Goal: Task Accomplishment & Management: Complete application form

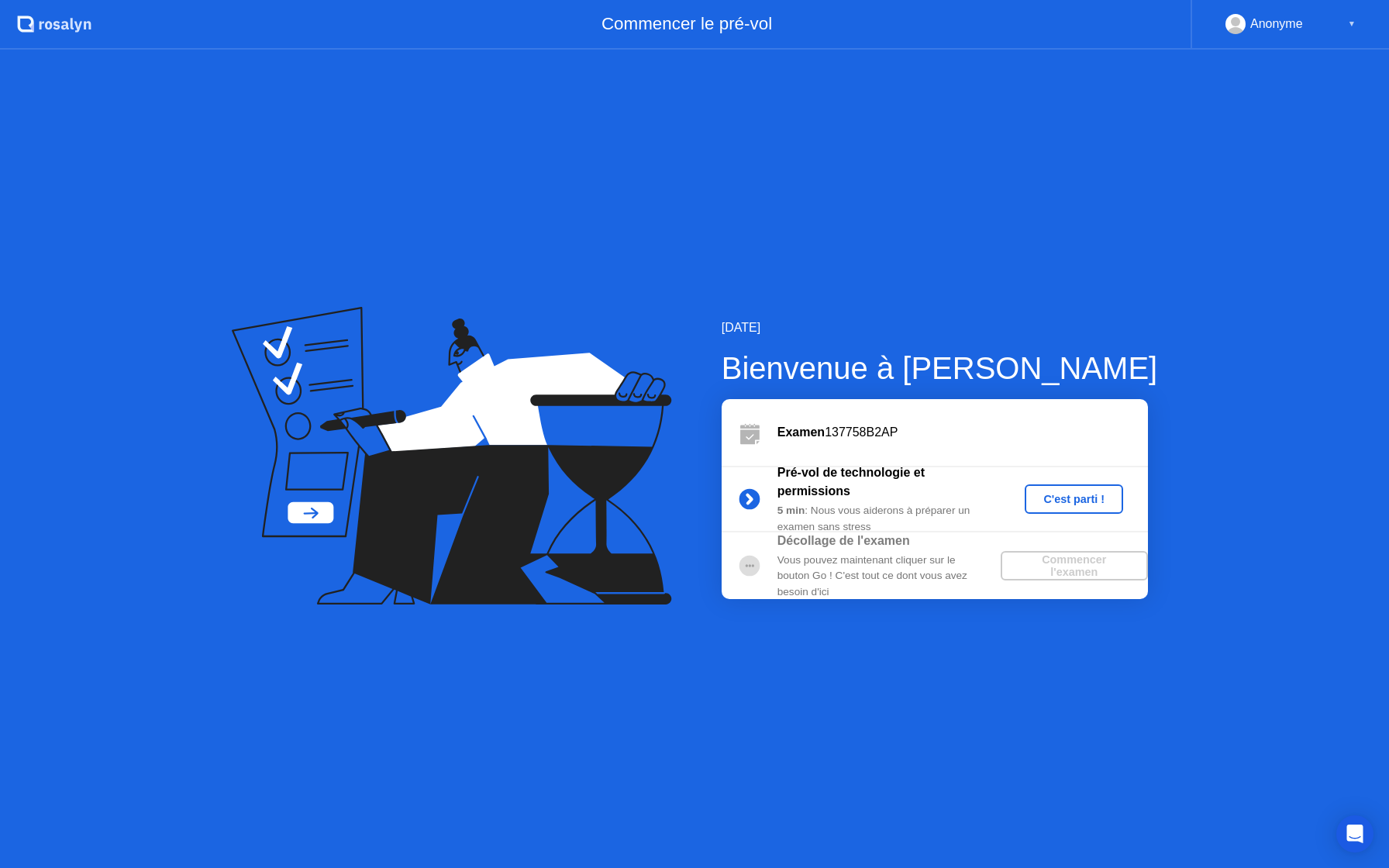
click at [1055, 498] on div "C'est parti !" at bounding box center [1073, 499] width 86 height 13
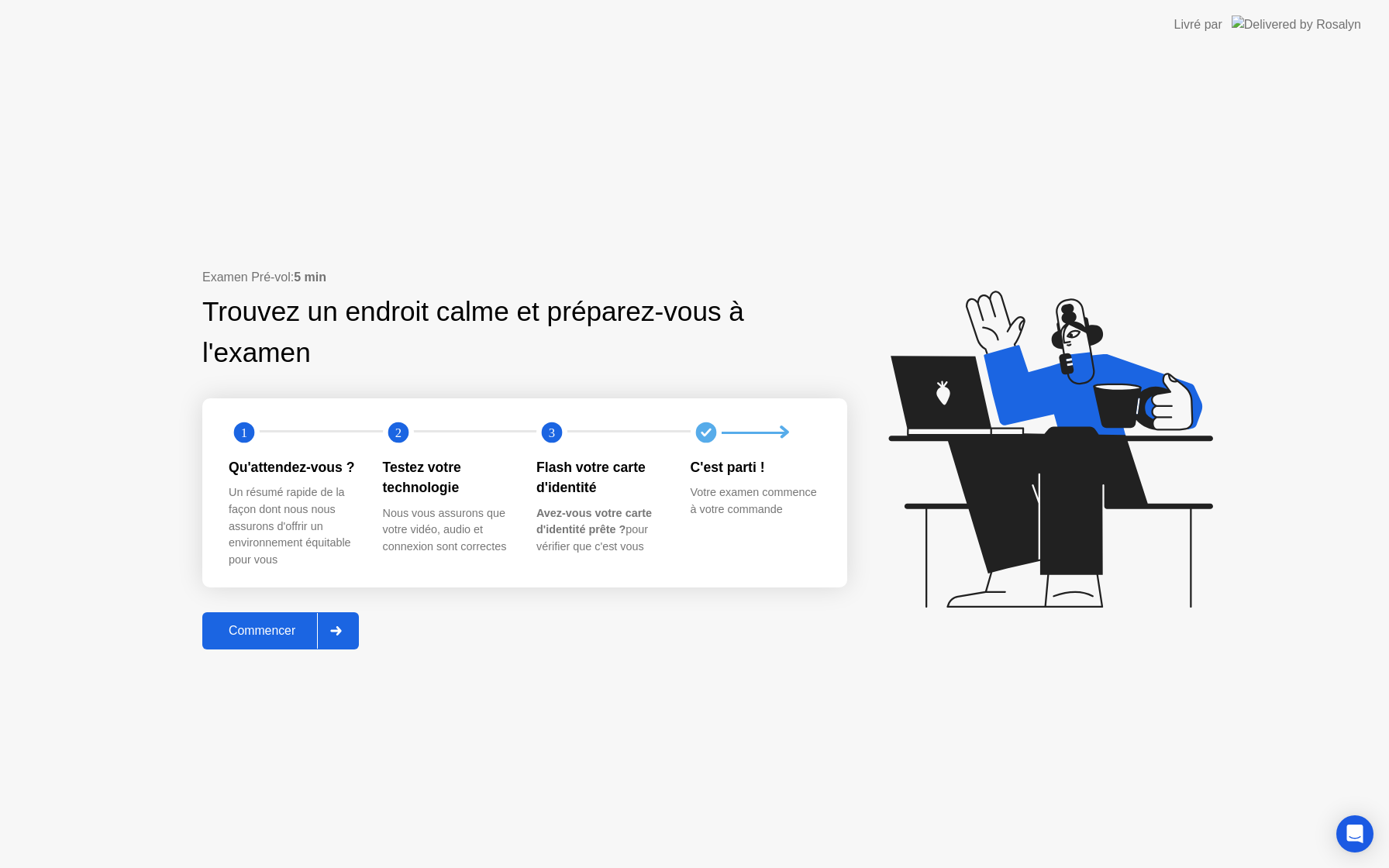
click at [275, 637] on div "Commencer" at bounding box center [261, 630] width 110 height 14
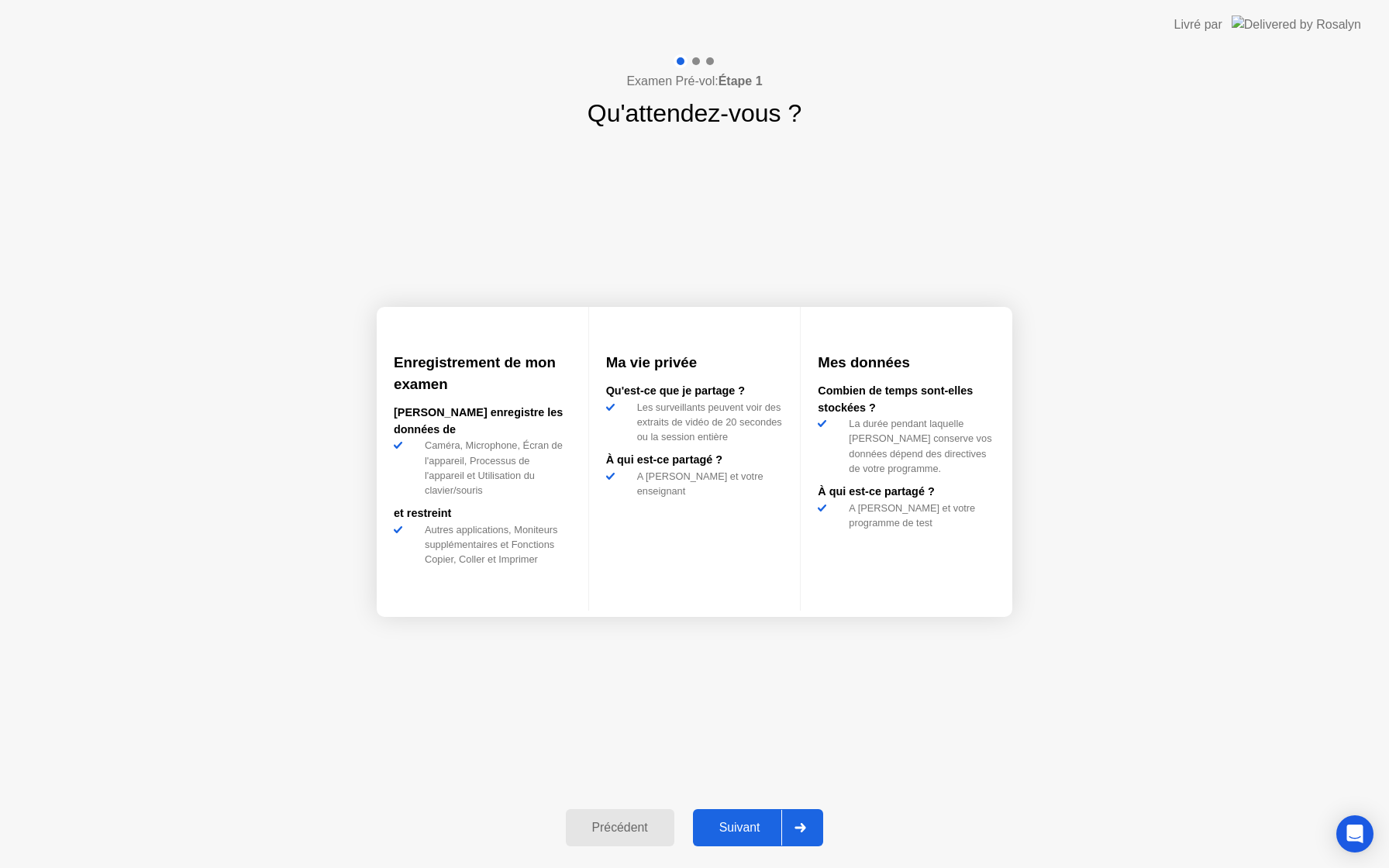
click at [749, 825] on div "Suivant" at bounding box center [740, 827] width 84 height 14
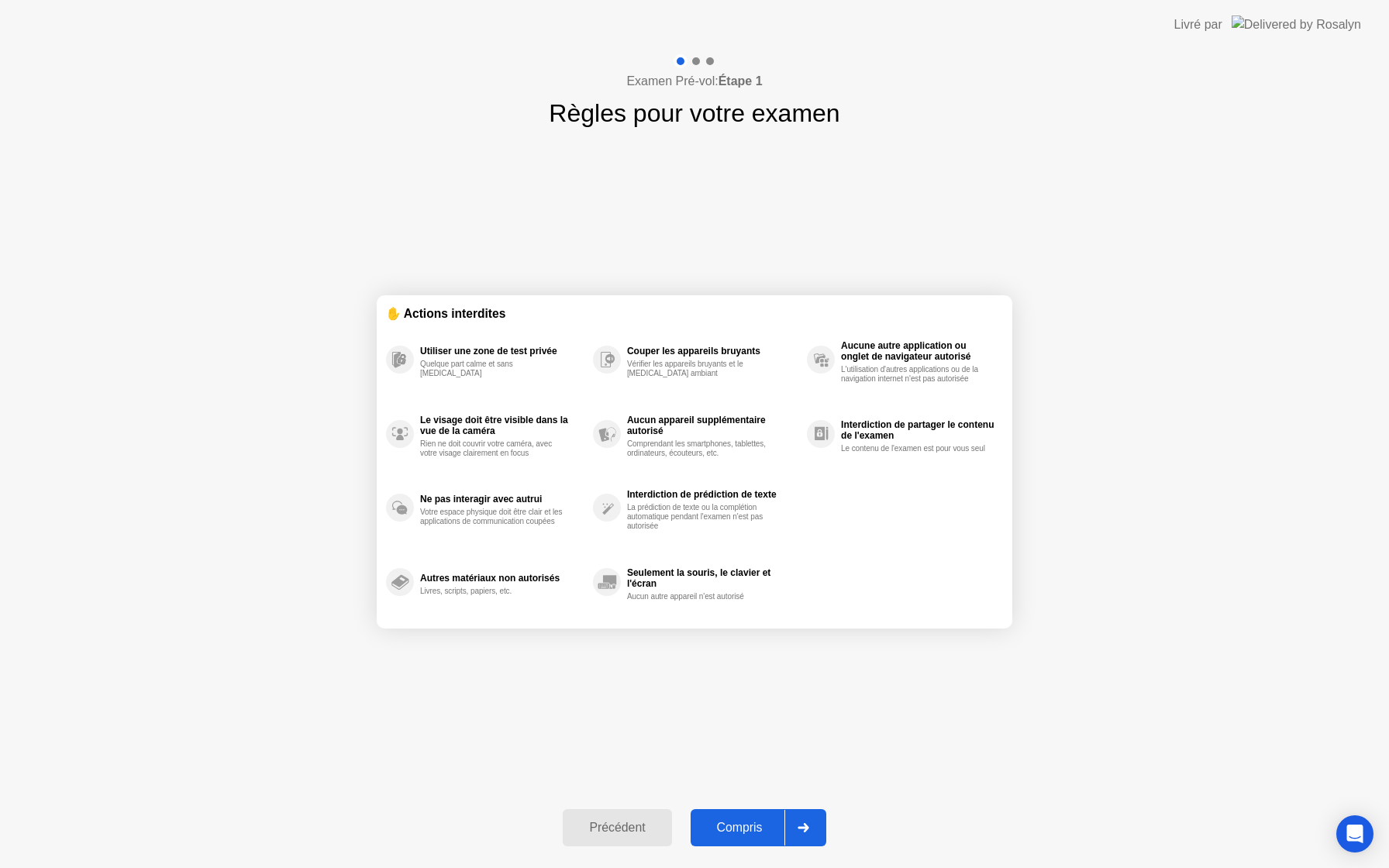
click at [752, 823] on div "Compris" at bounding box center [740, 827] width 89 height 14
select select "**********"
select select "*******"
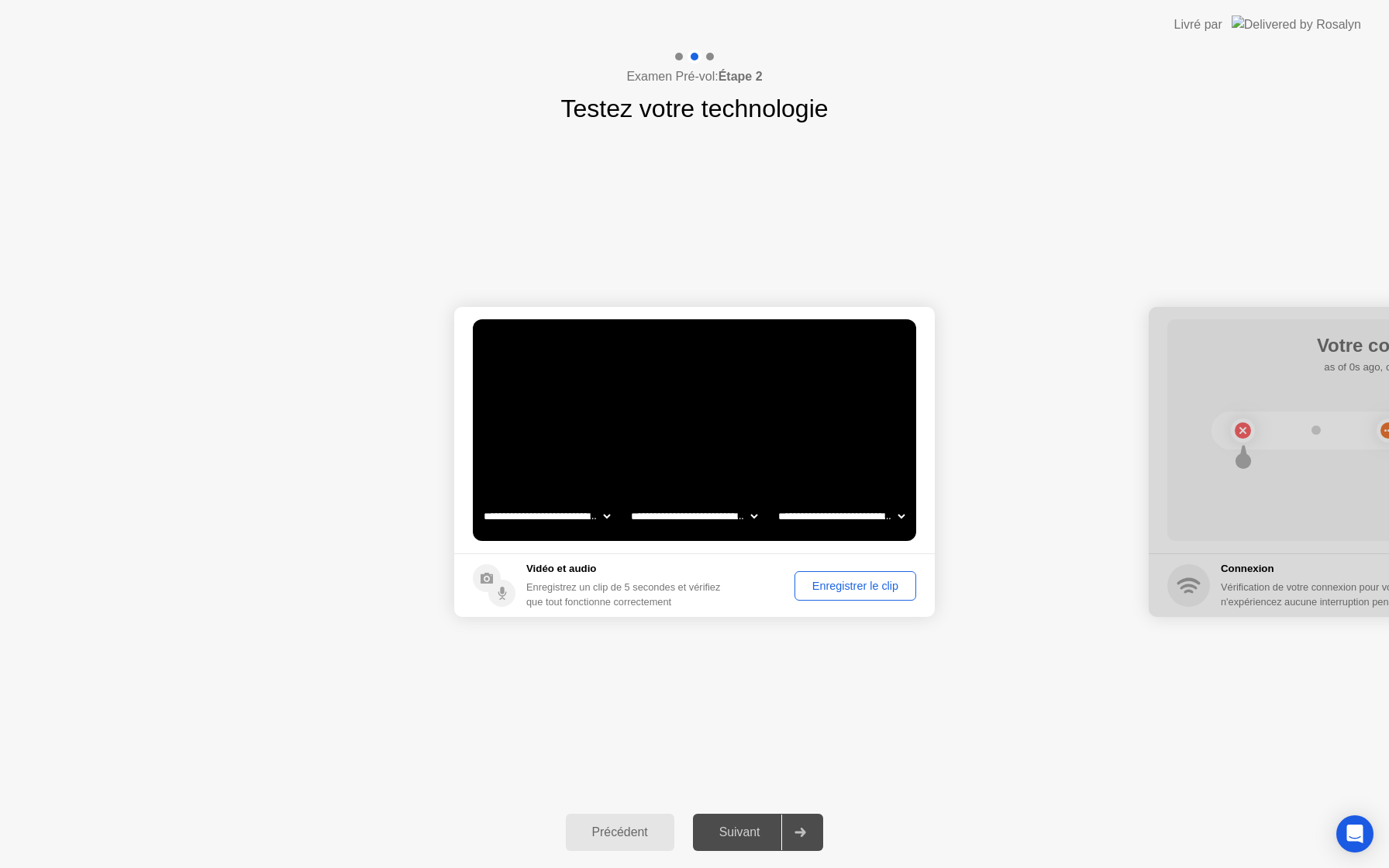
click at [768, 825] on div "Suivant" at bounding box center [740, 832] width 84 height 14
click at [853, 580] on div "Enregistrer le clip" at bounding box center [855, 586] width 111 height 13
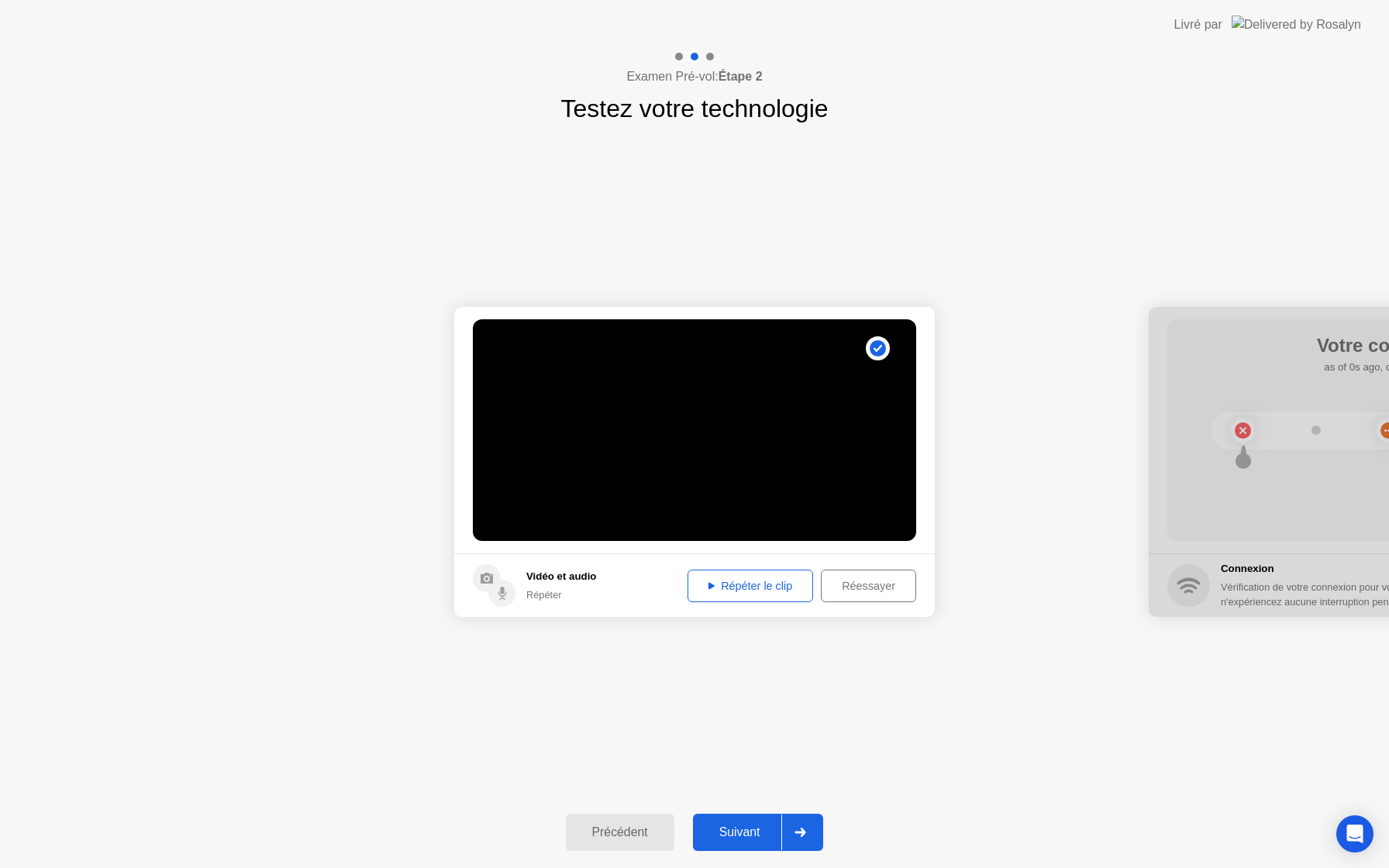
click at [767, 590] on div "Répéter le clip" at bounding box center [750, 586] width 115 height 13
click at [752, 830] on div "Suivant" at bounding box center [740, 832] width 84 height 14
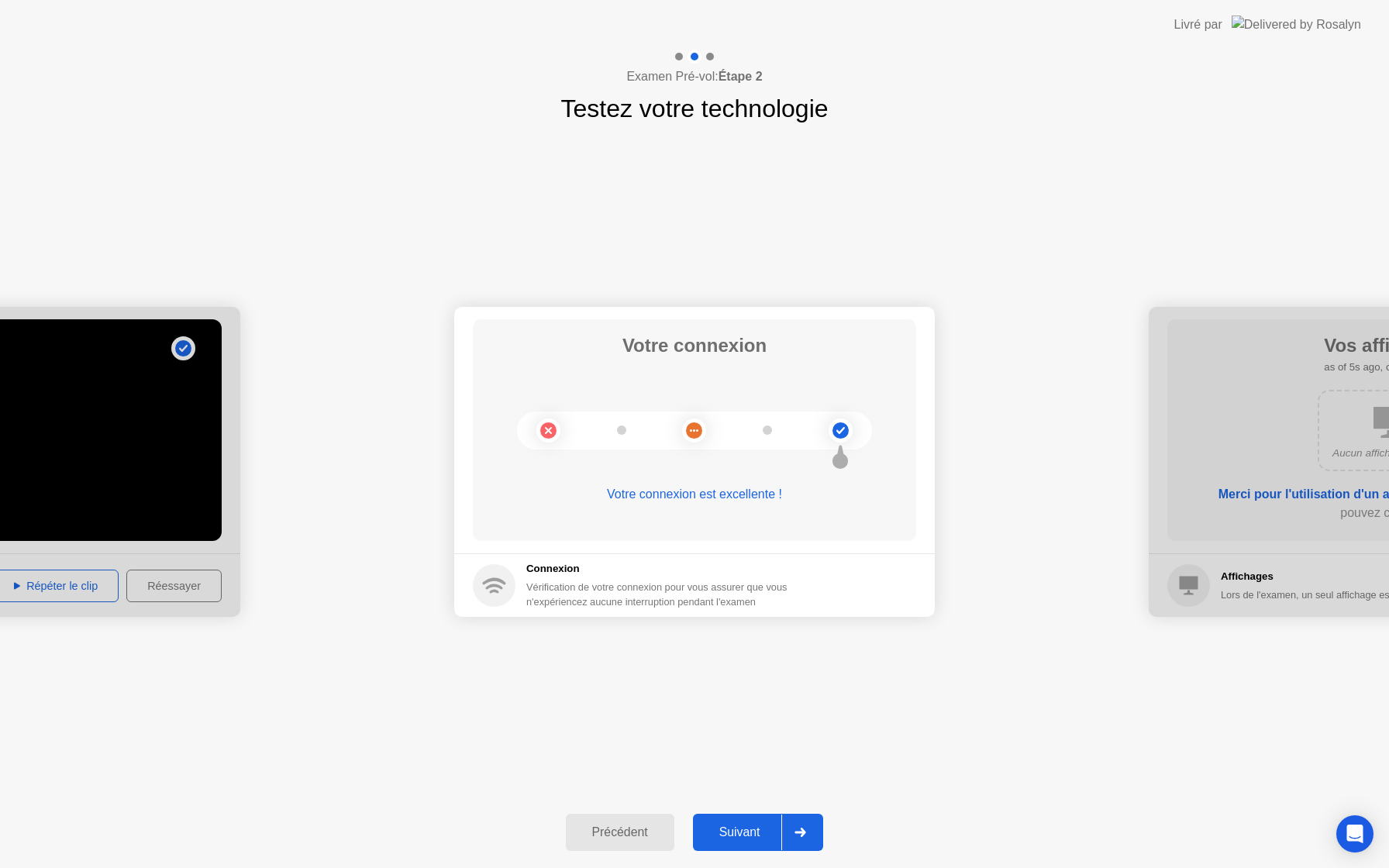
click at [747, 832] on div "Suivant" at bounding box center [740, 832] width 84 height 14
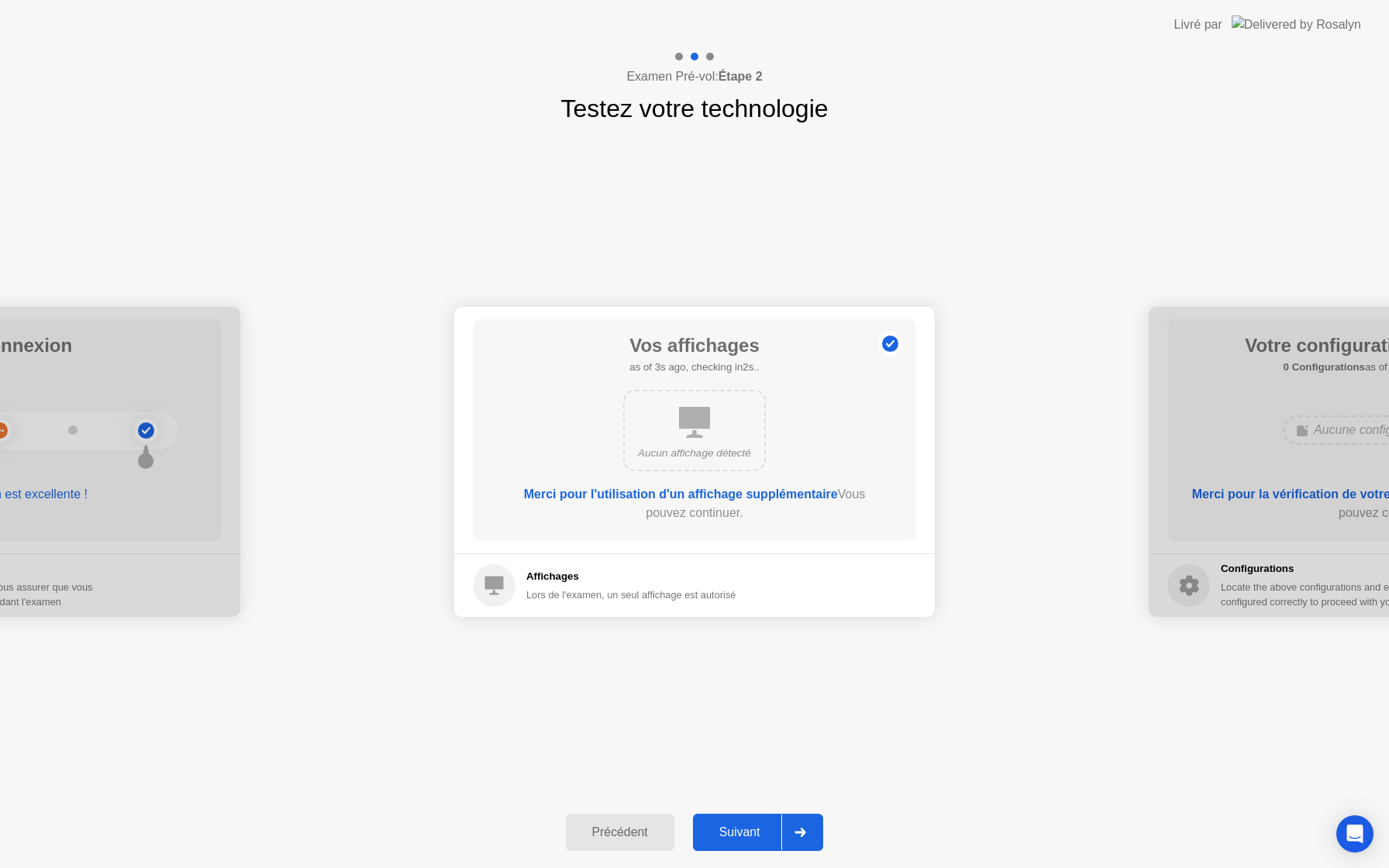
click at [747, 832] on div "Suivant" at bounding box center [740, 832] width 84 height 14
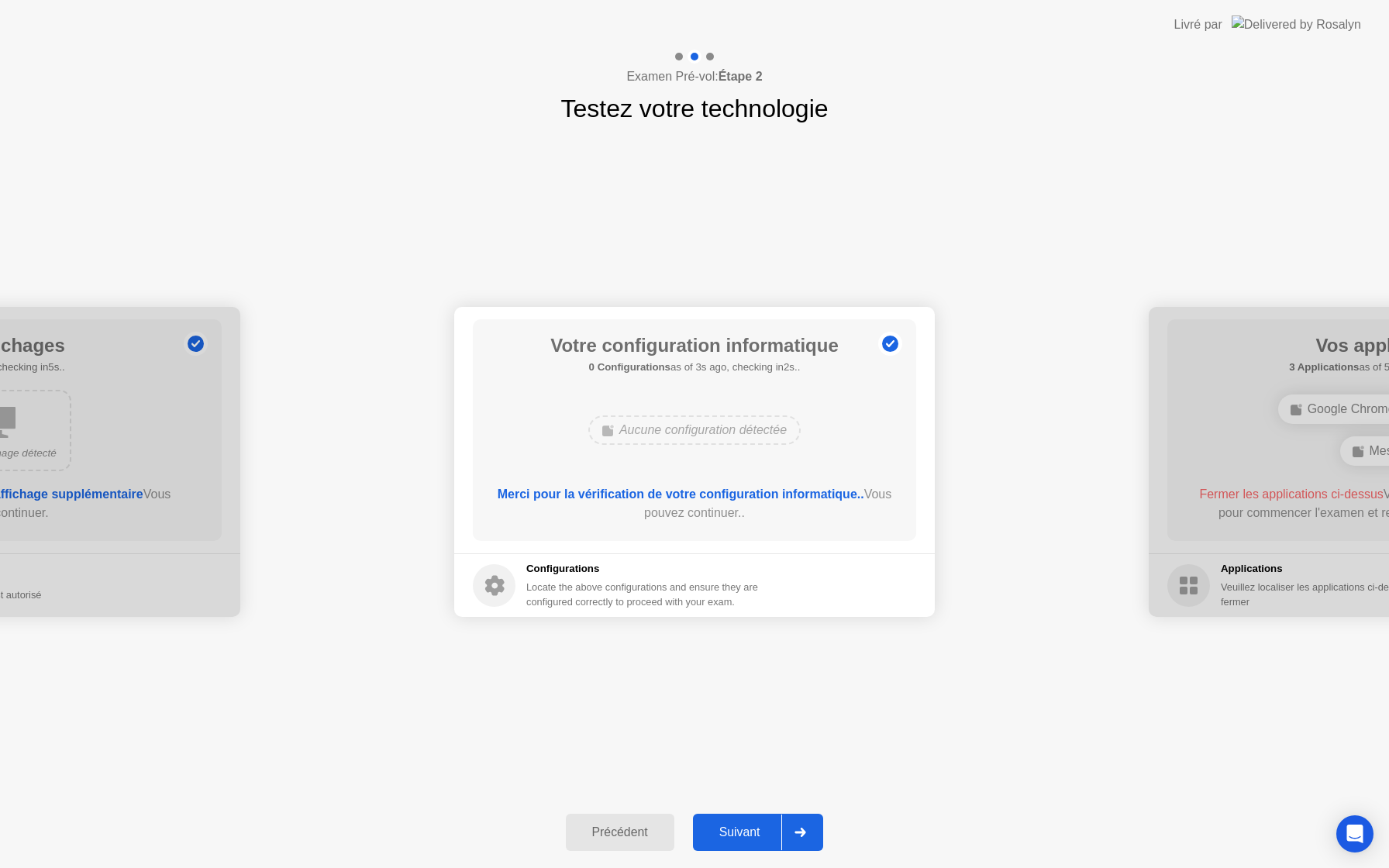
click at [747, 832] on div "Suivant" at bounding box center [740, 832] width 84 height 14
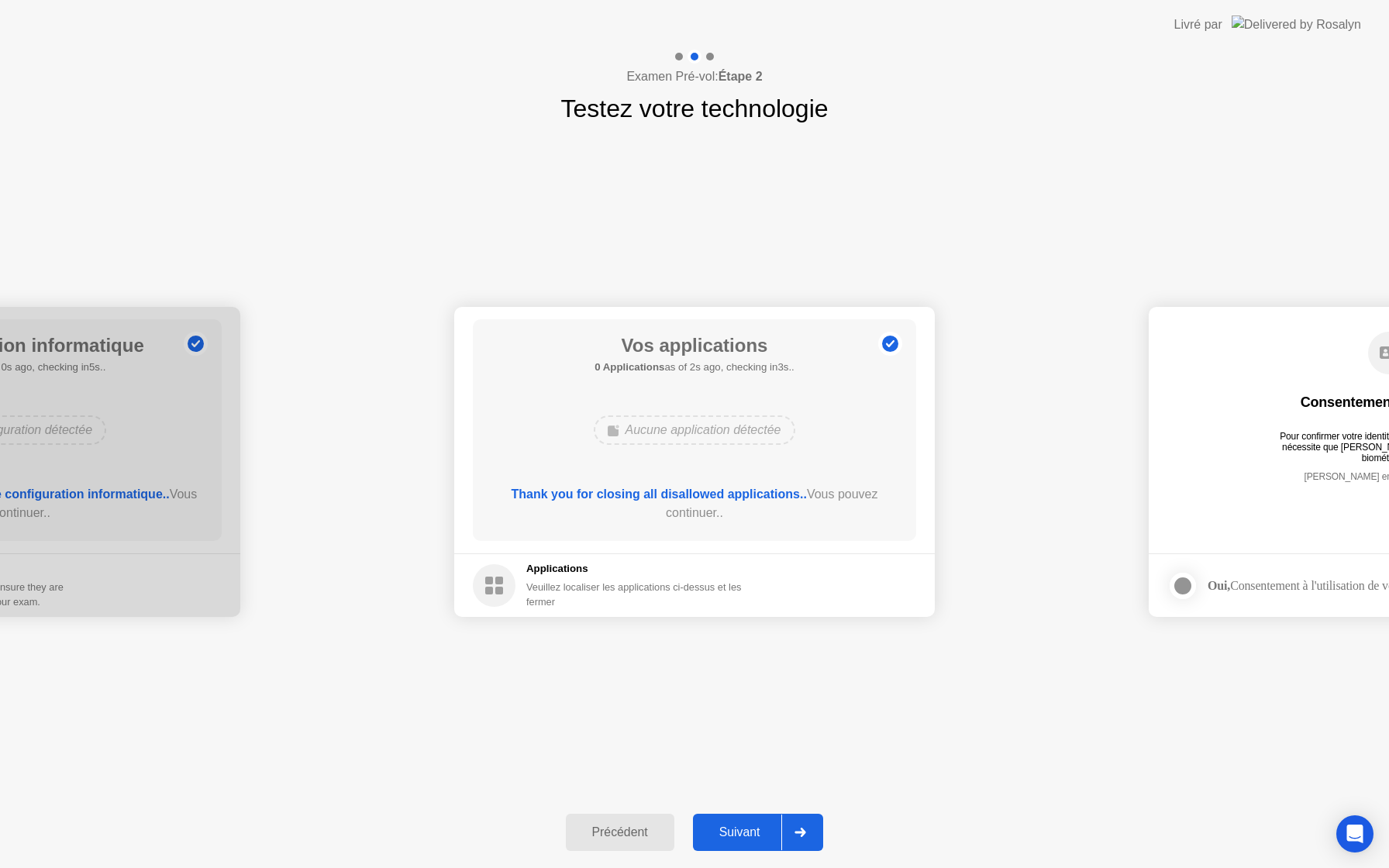
click at [758, 839] on div "Suivant" at bounding box center [740, 832] width 84 height 14
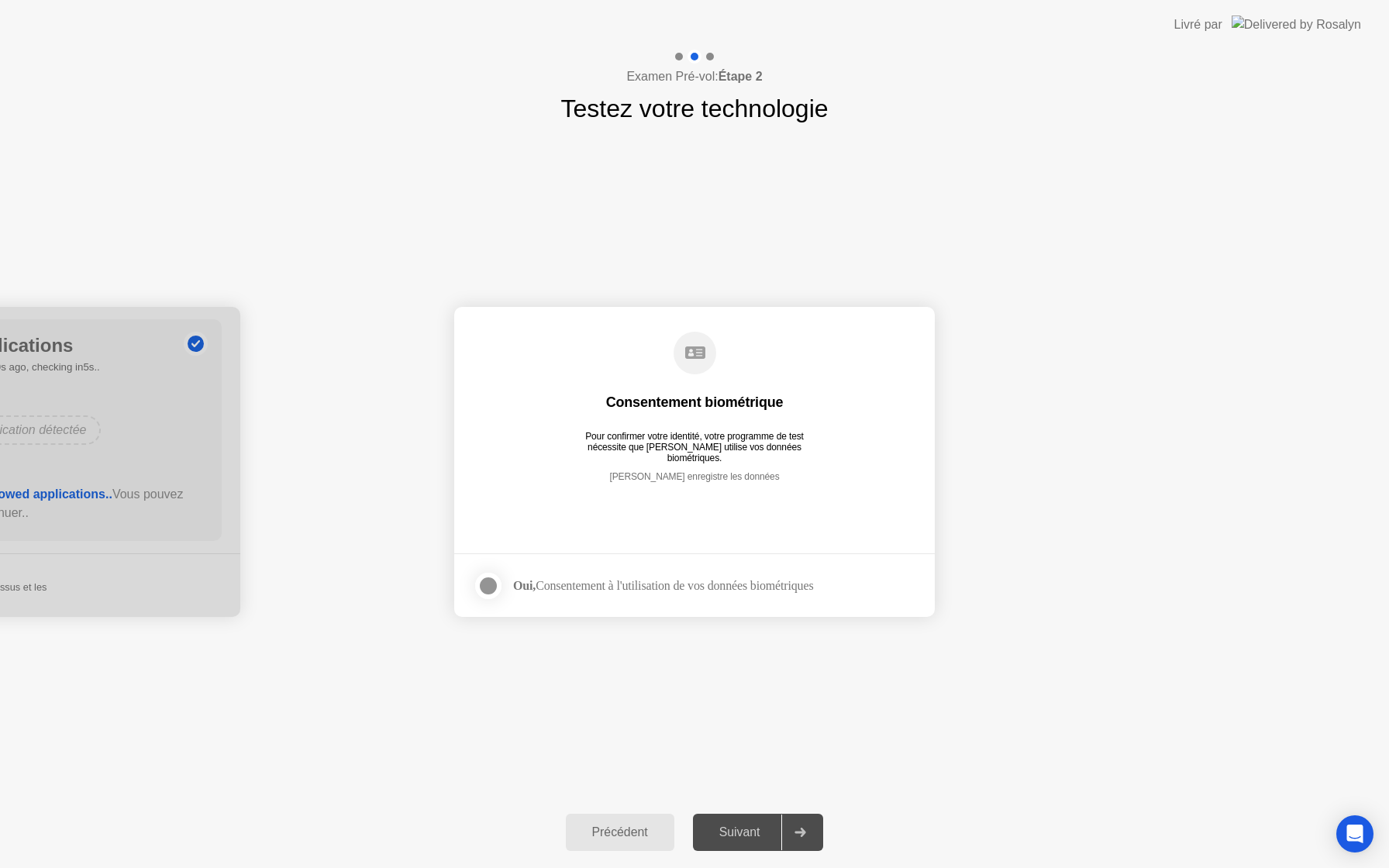
click at [759, 826] on div "Suivant" at bounding box center [740, 832] width 84 height 14
click at [492, 583] on div at bounding box center [488, 586] width 19 height 19
click at [766, 839] on div "Suivant" at bounding box center [740, 832] width 84 height 14
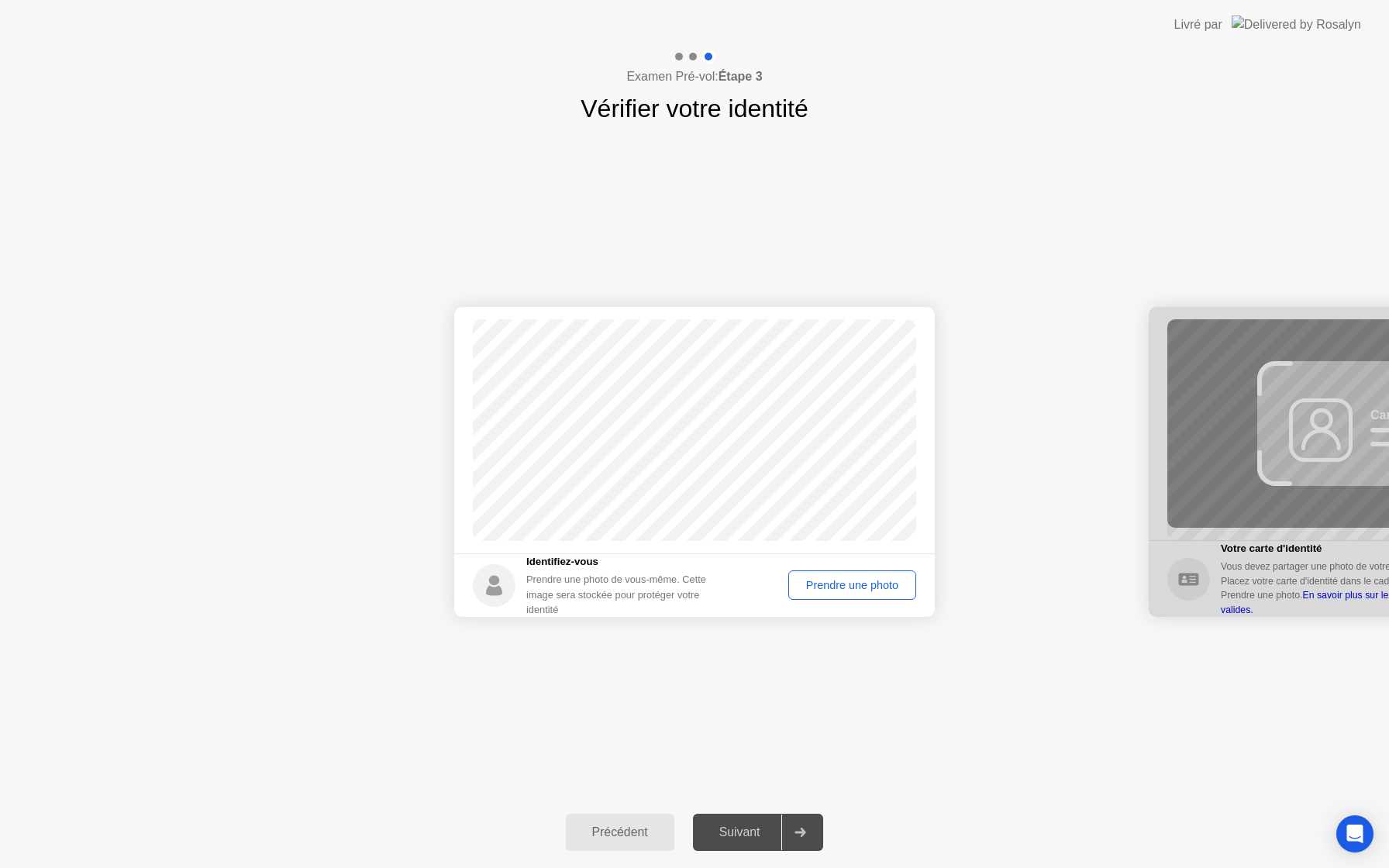
click at [848, 590] on div "Prendre une photo" at bounding box center [852, 585] width 117 height 13
click at [762, 834] on div "Suivant" at bounding box center [740, 832] width 84 height 14
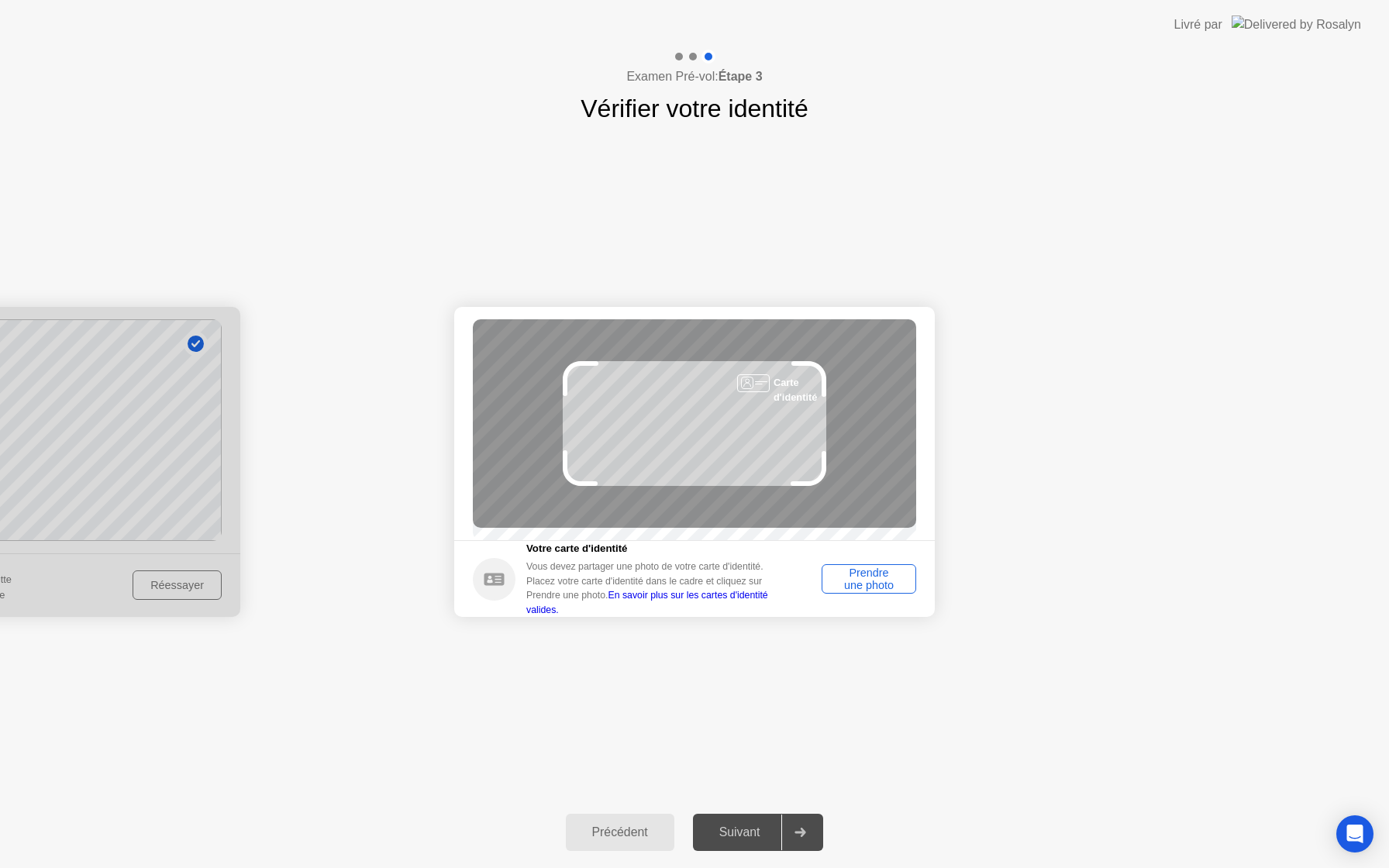
click at [869, 591] on div "Prendre une photo" at bounding box center [868, 578] width 84 height 25
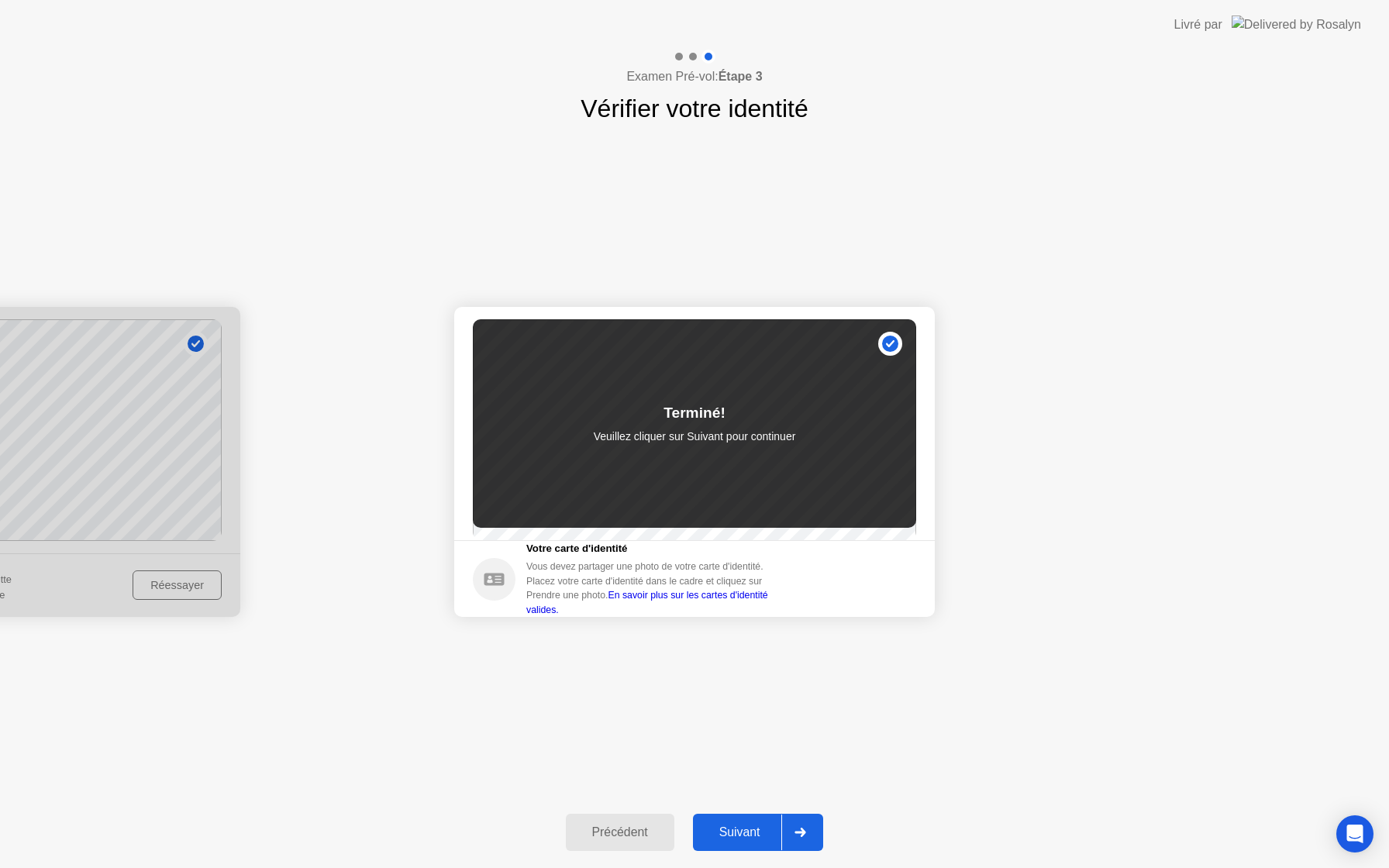
click at [747, 837] on div "Suivant" at bounding box center [740, 832] width 84 height 14
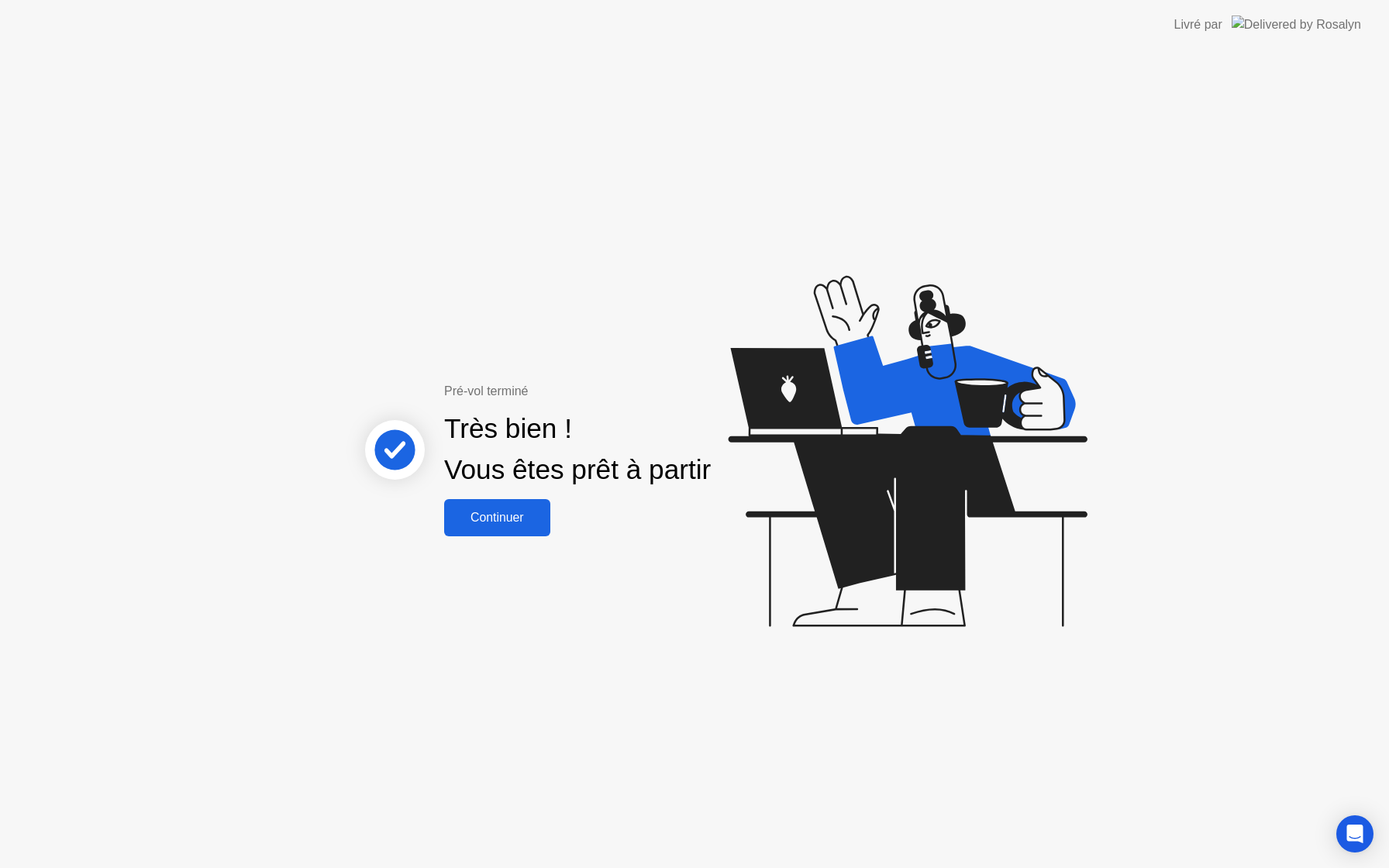
click at [532, 520] on div "Continuer" at bounding box center [497, 518] width 97 height 14
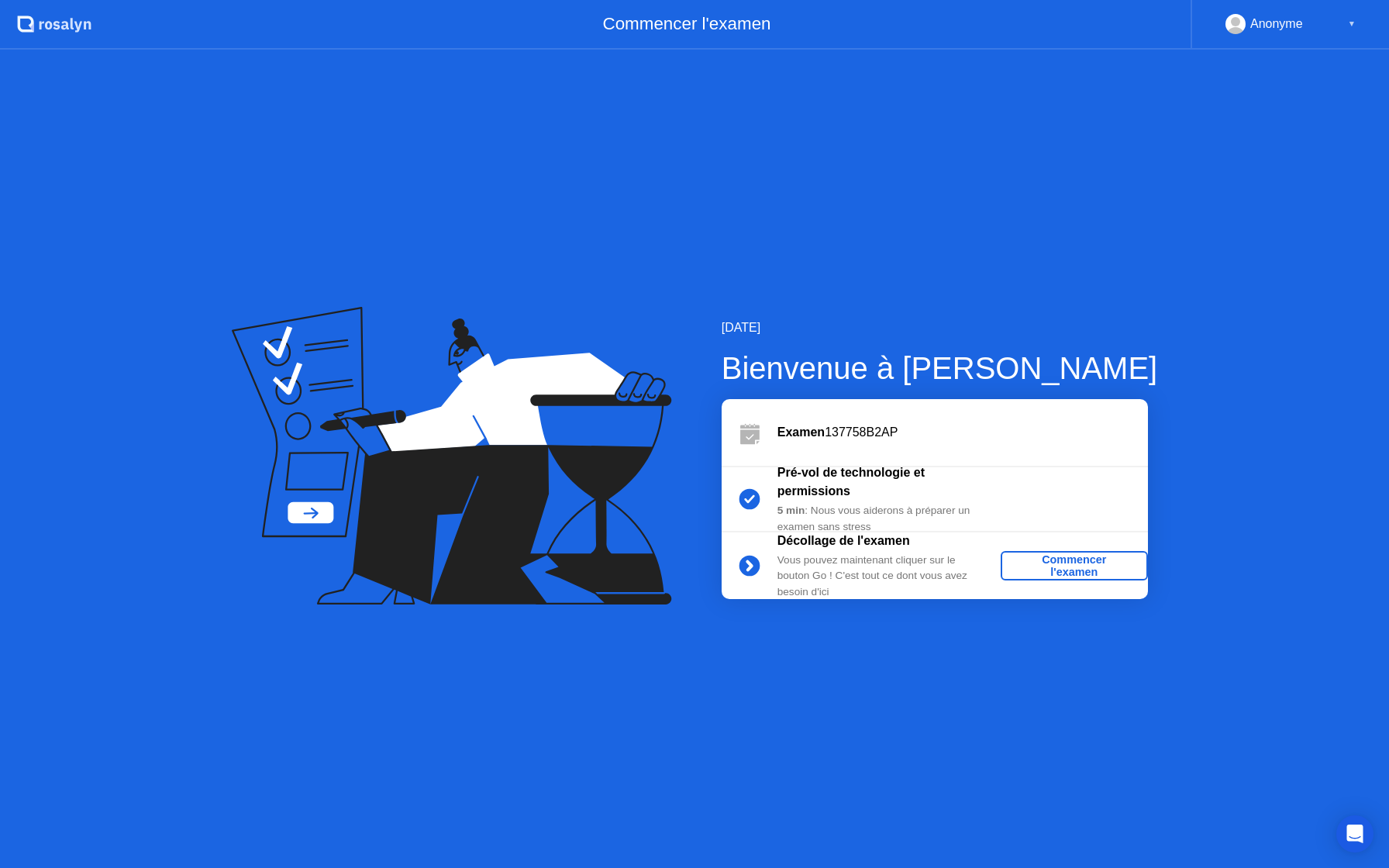
click at [1103, 570] on div "Commencer l'examen" at bounding box center [1074, 565] width 135 height 25
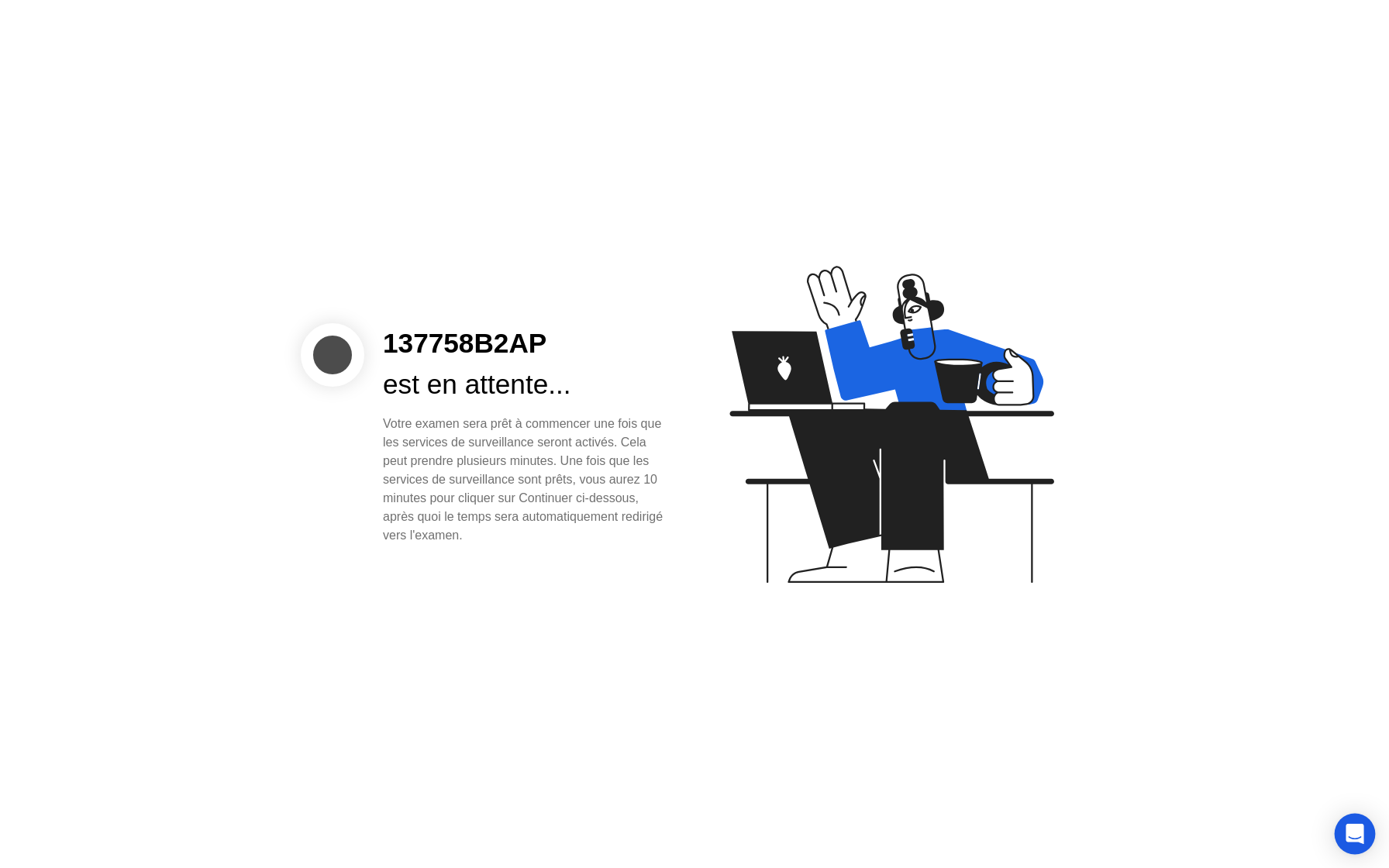
click at [1355, 830] on icon "Open Intercom Messenger" at bounding box center [1354, 833] width 18 height 20
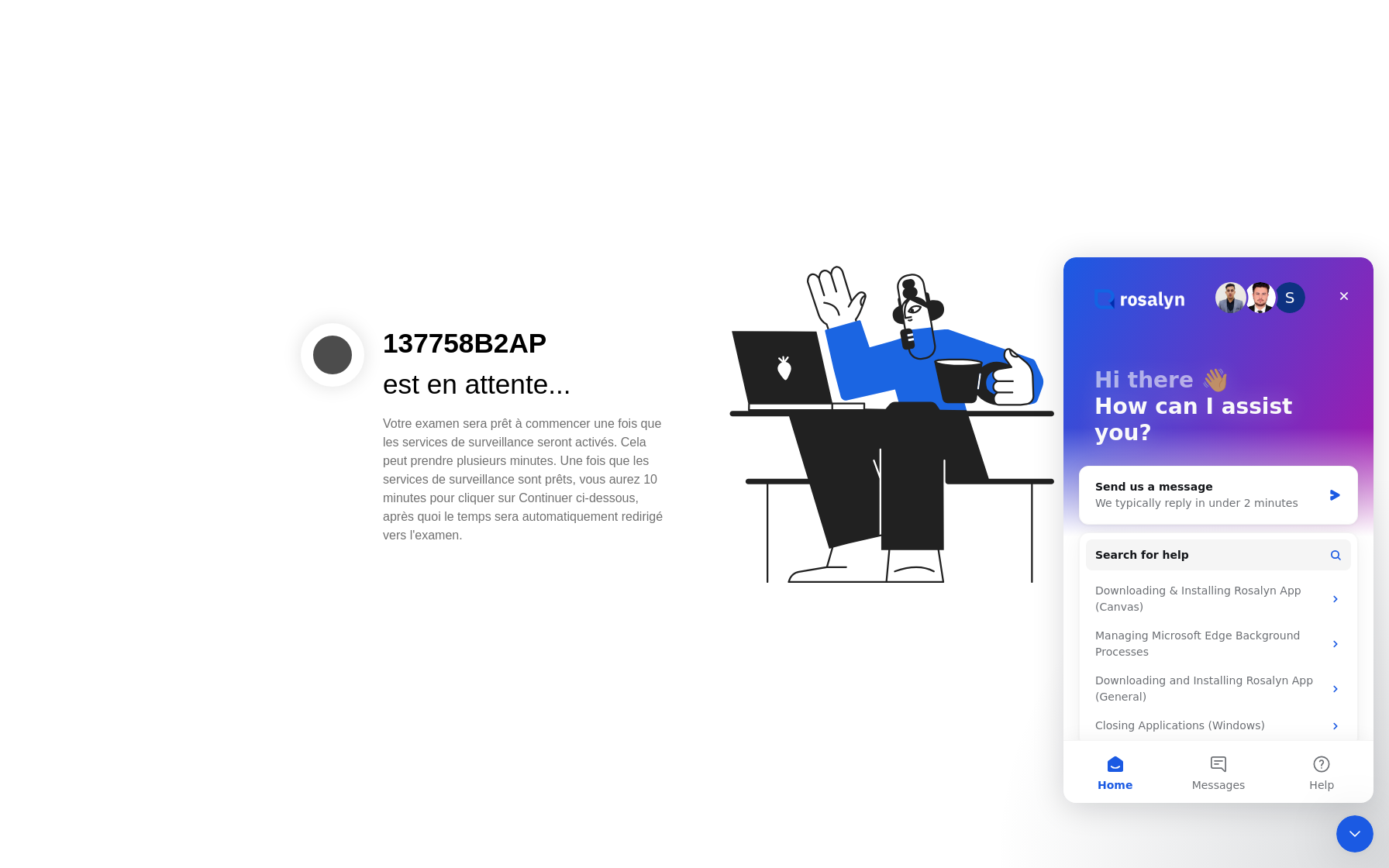
click at [902, 580] on icon at bounding box center [888, 432] width 400 height 397
click at [1348, 824] on icon "Close Intercom Messenger" at bounding box center [1352, 831] width 19 height 19
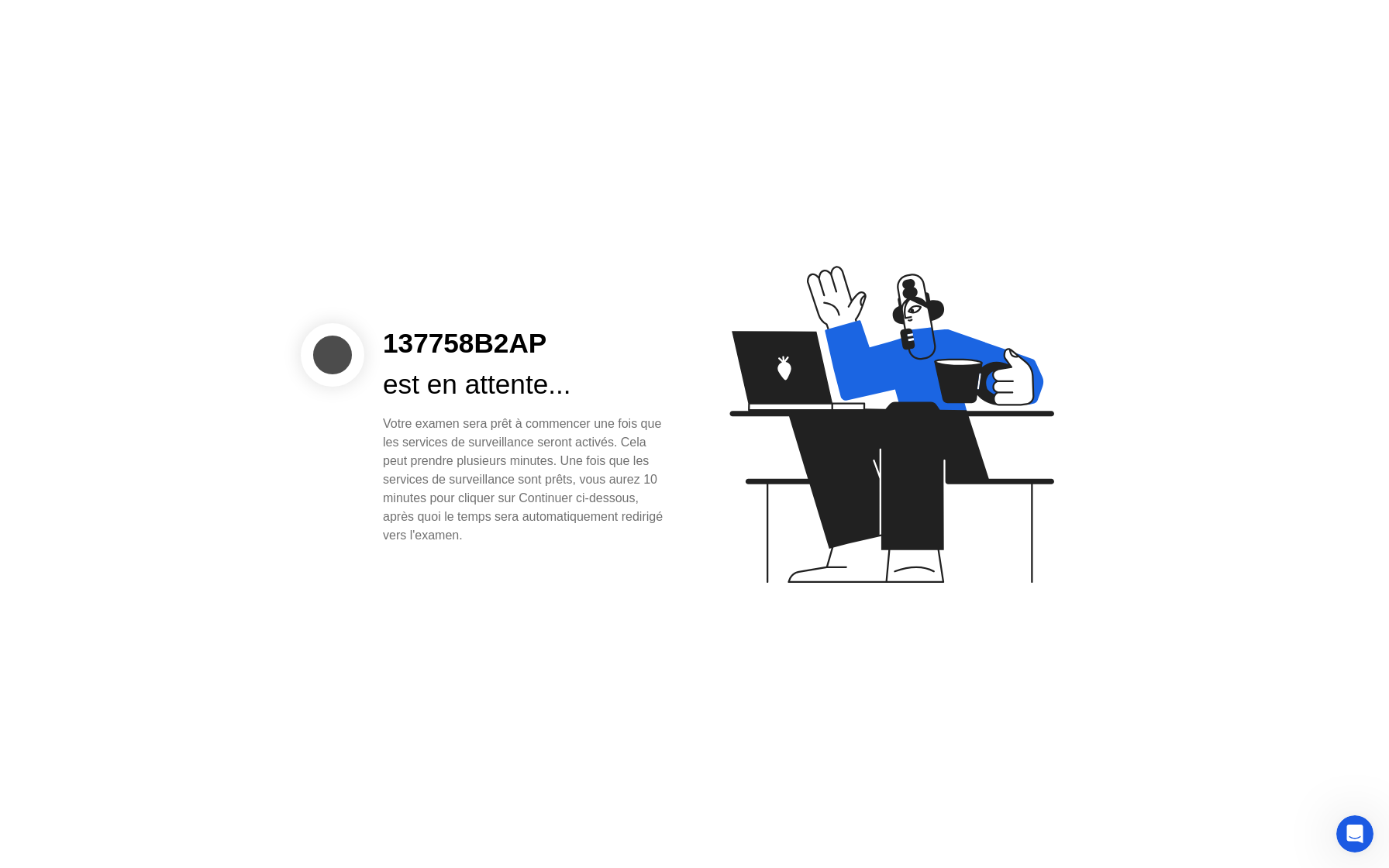
click at [791, 423] on icon at bounding box center [891, 425] width 324 height 317
click at [642, 467] on div "Votre examen sera prêt à commencer une fois que les services de surveillance se…" at bounding box center [527, 480] width 287 height 131
click at [1362, 836] on div "Open Intercom Messenger" at bounding box center [1353, 831] width 51 height 51
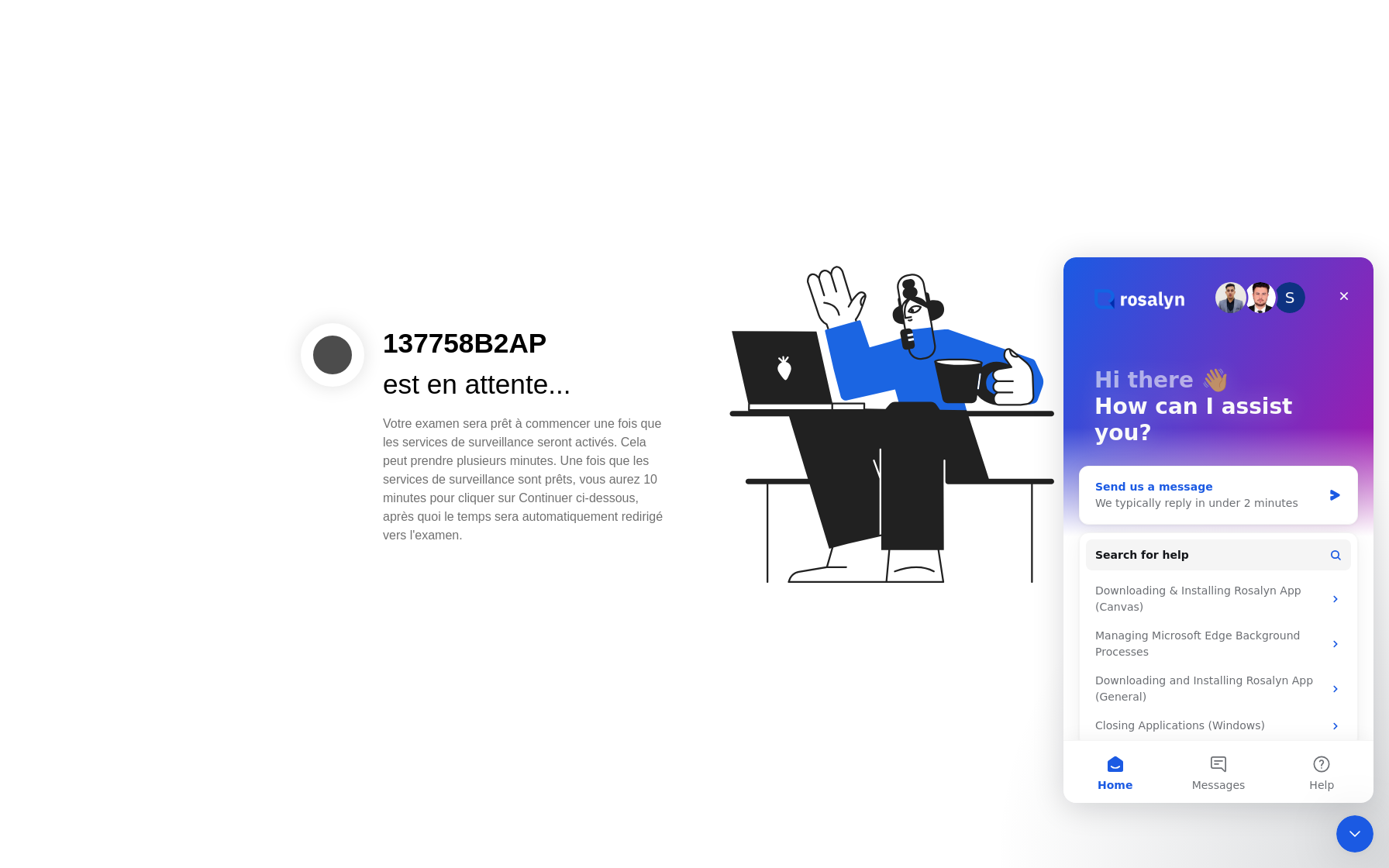
click at [1251, 495] on div "We typically reply in under 2 minutes" at bounding box center [1208, 503] width 227 height 16
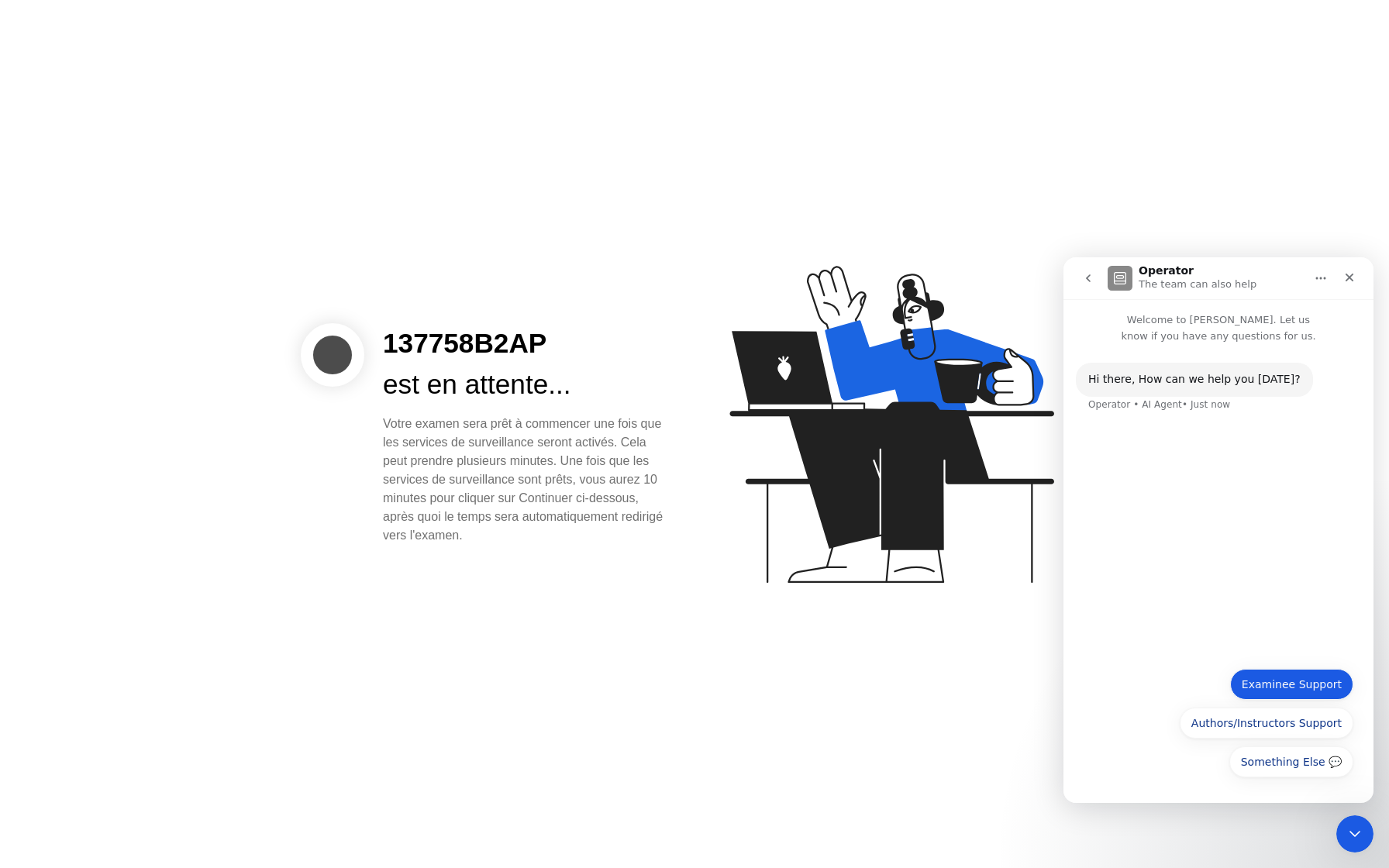
click at [1299, 688] on button "Examinee Support" at bounding box center [1292, 684] width 124 height 31
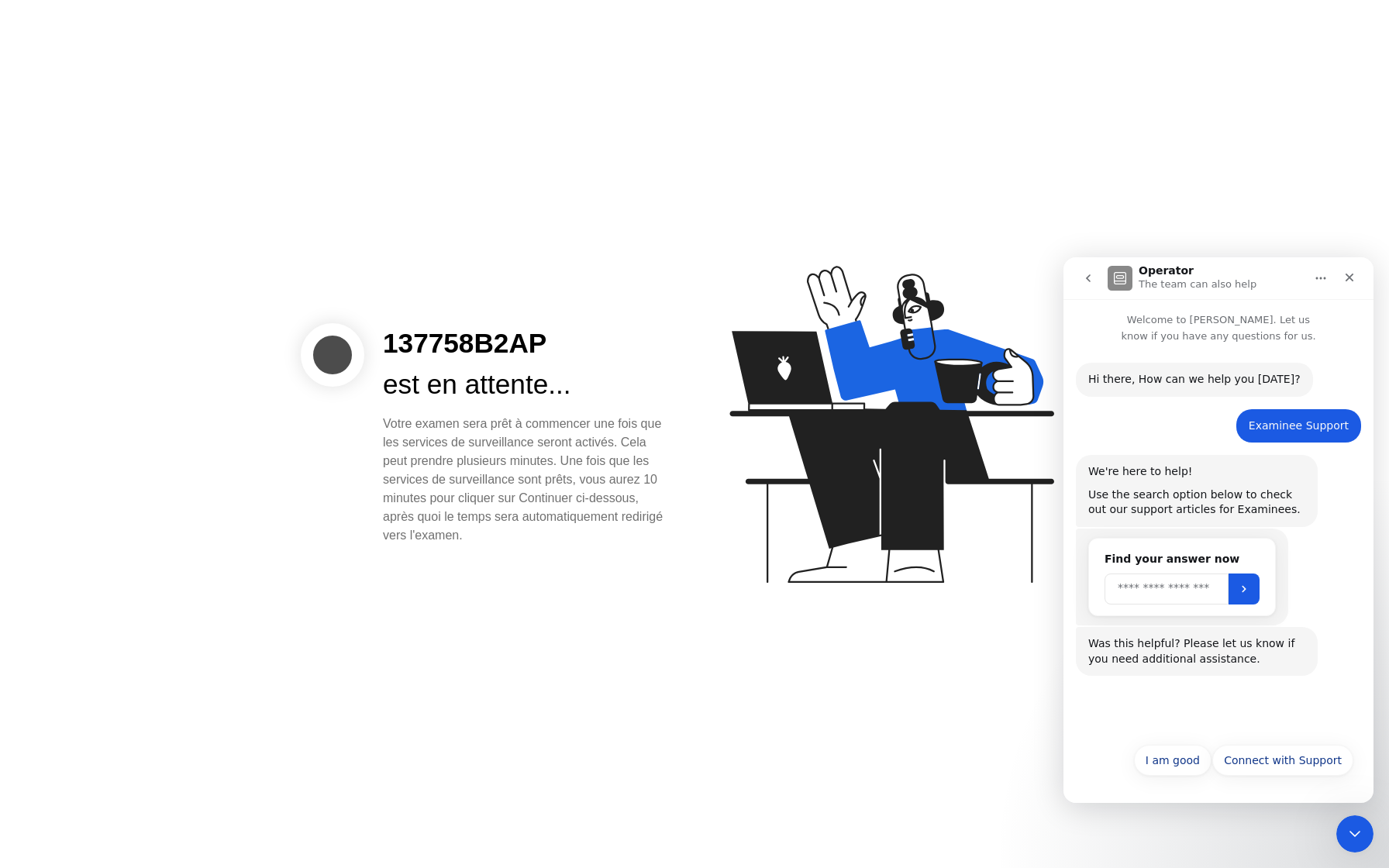
click at [1191, 592] on input "Search" at bounding box center [1166, 588] width 124 height 31
click at [1278, 760] on button "Connect with Support" at bounding box center [1283, 759] width 142 height 31
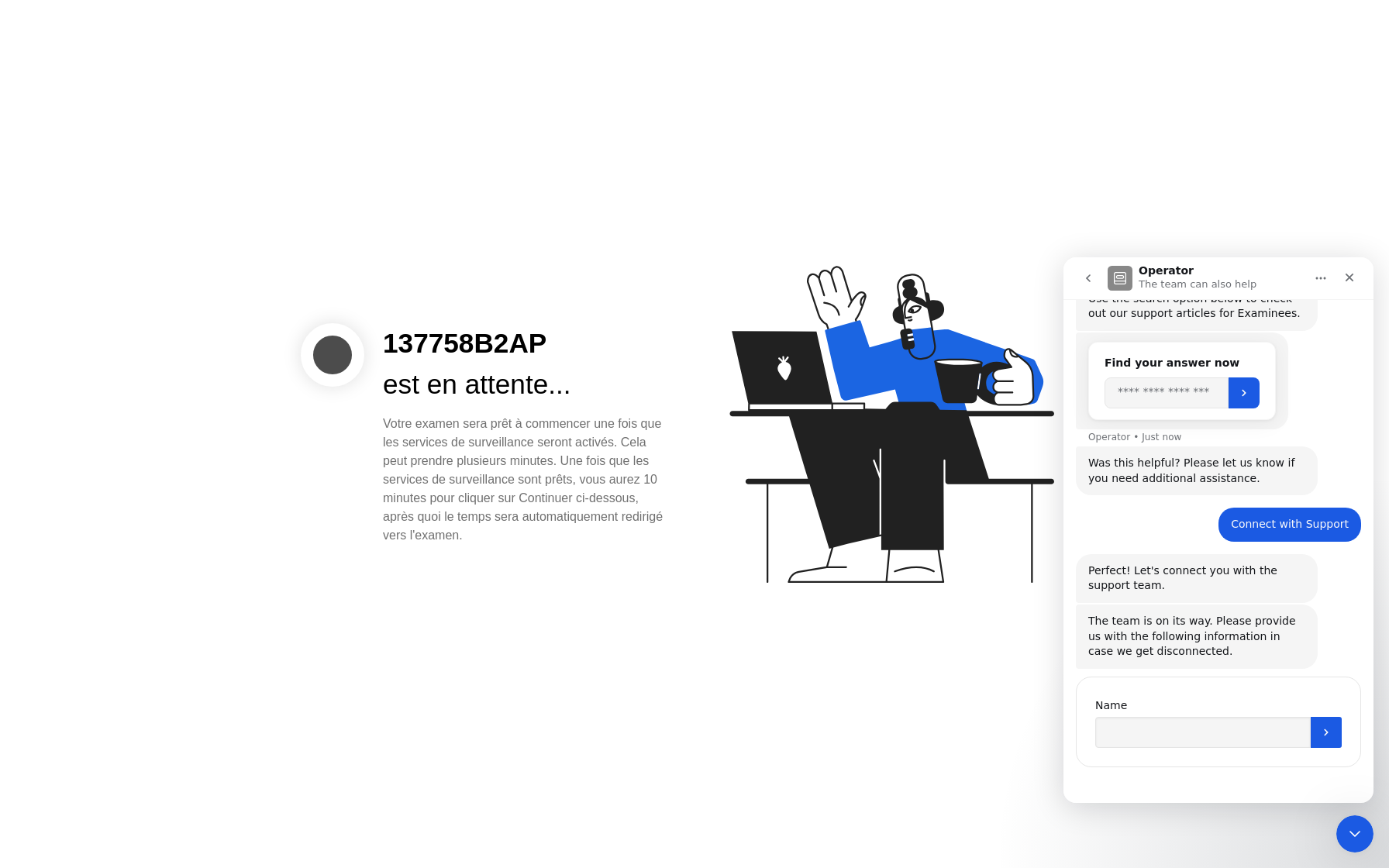
scroll to position [201, 0]
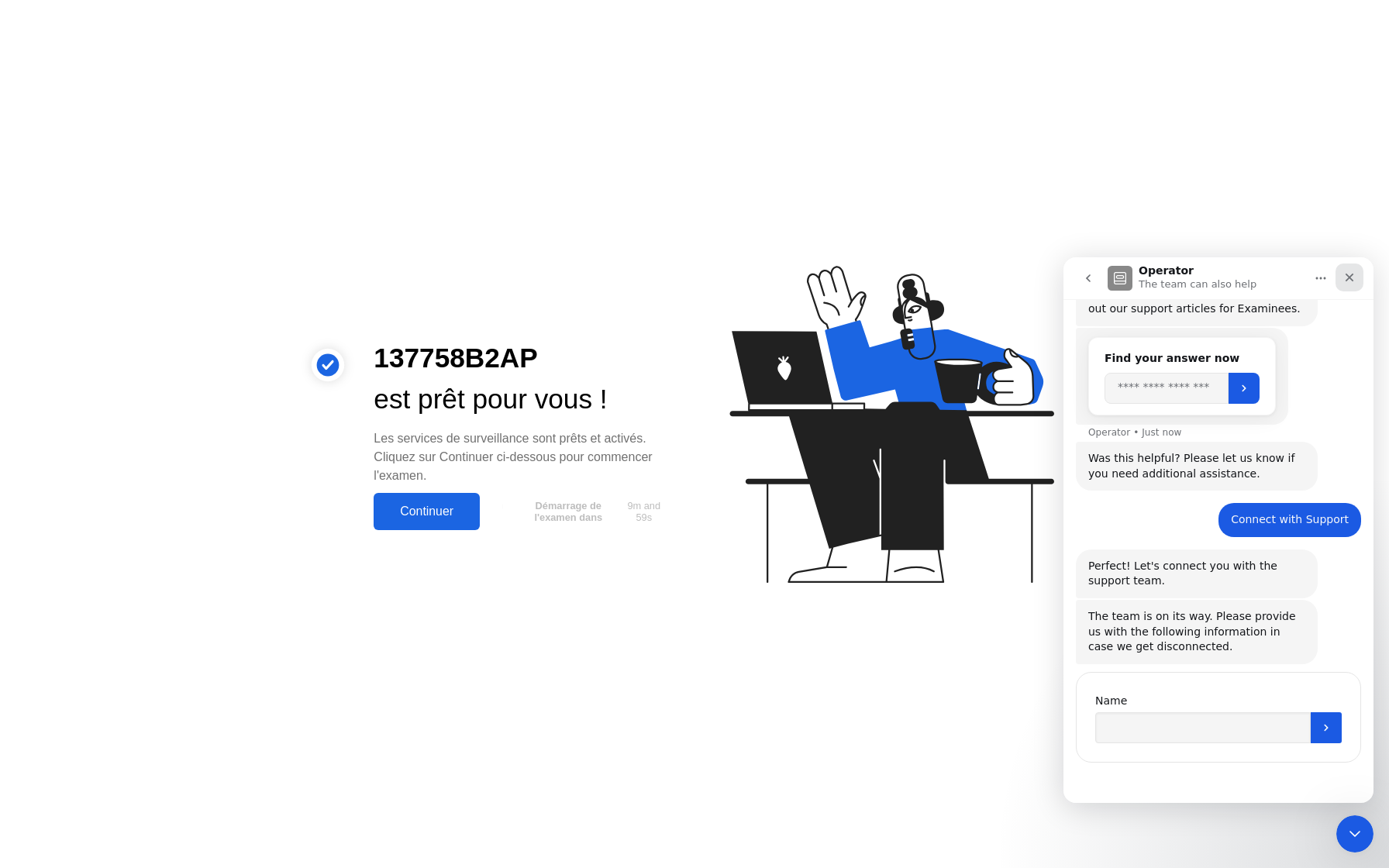
click at [1346, 283] on icon "Close" at bounding box center [1349, 277] width 13 height 13
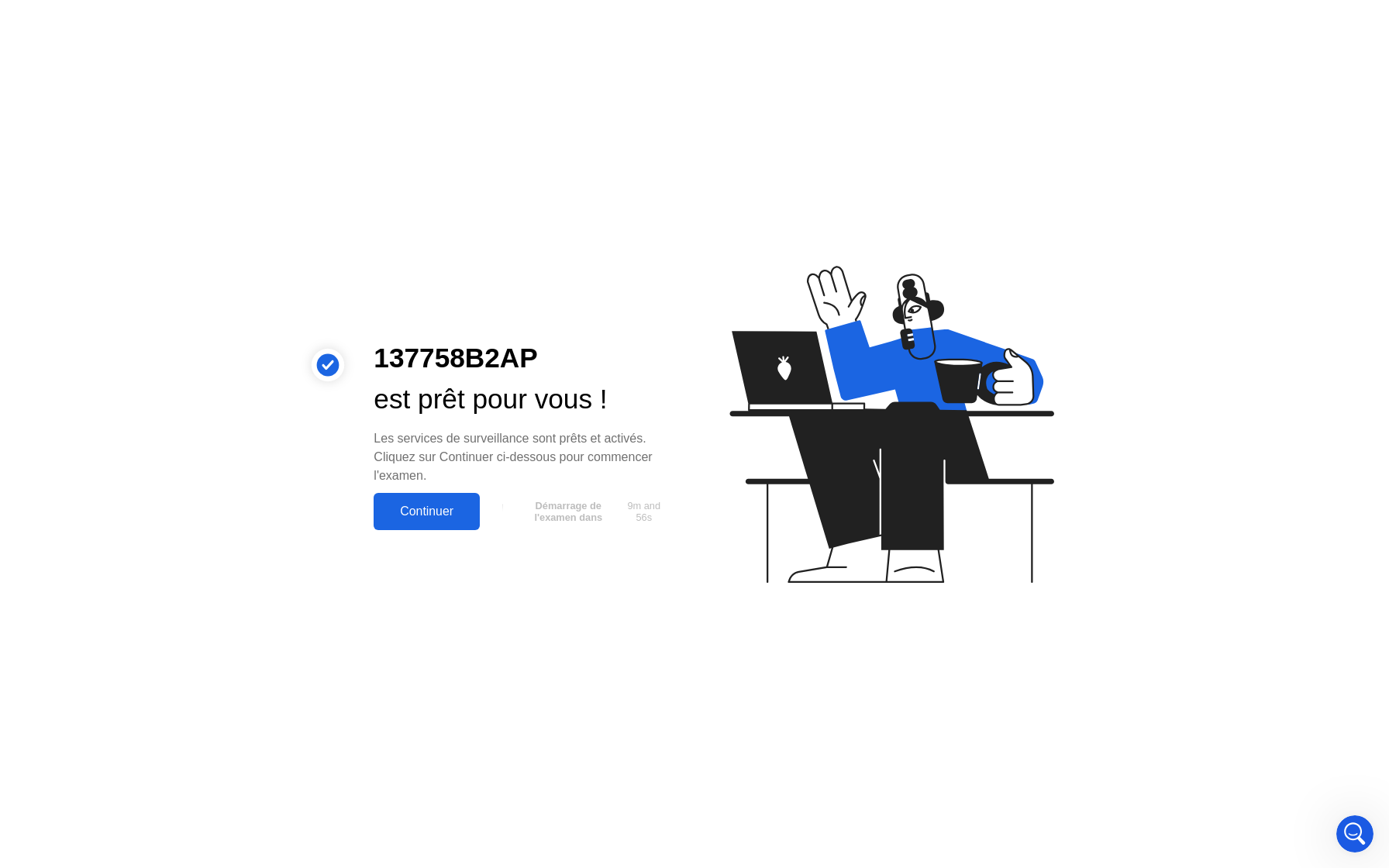
click at [402, 509] on div "Continuer" at bounding box center [427, 512] width 97 height 14
